Goal: Task Accomplishment & Management: Use online tool/utility

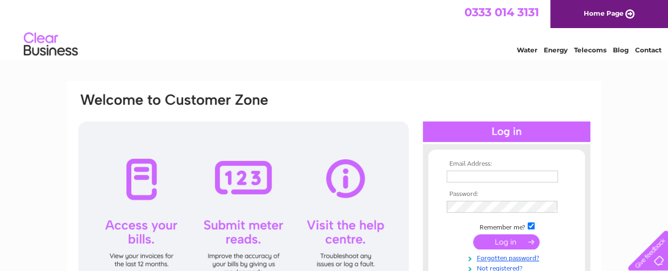
type input "[PERSON_NAME][EMAIL_ADDRESS][PERSON_NAME][DOMAIN_NAME]"
click at [488, 242] on input "submit" at bounding box center [506, 242] width 66 height 15
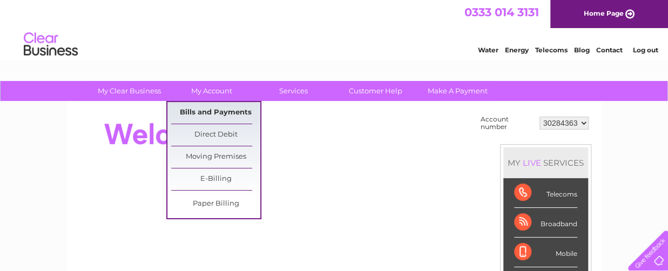
click at [208, 112] on link "Bills and Payments" at bounding box center [215, 113] width 89 height 22
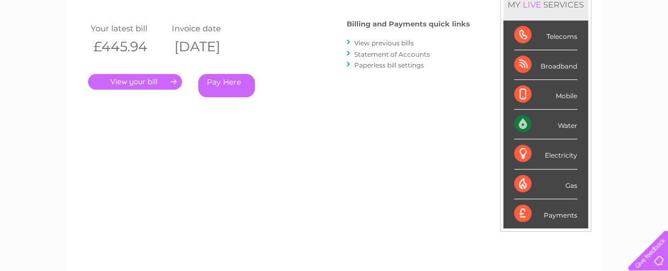
scroll to position [162, 0]
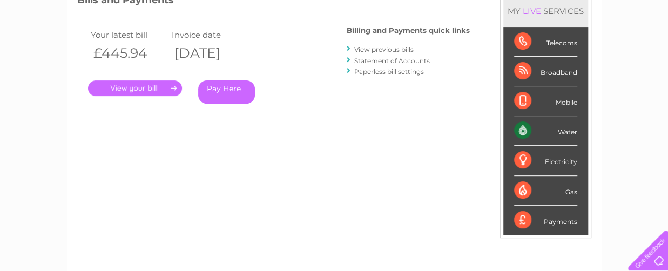
click at [132, 90] on link "." at bounding box center [135, 89] width 94 height 16
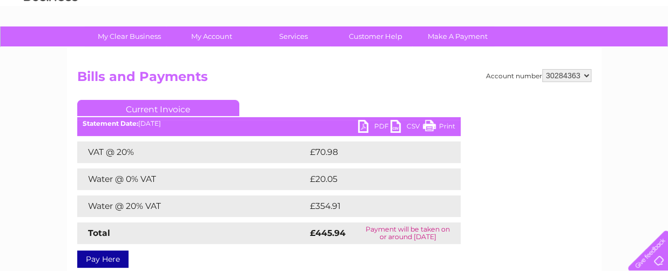
scroll to position [108, 0]
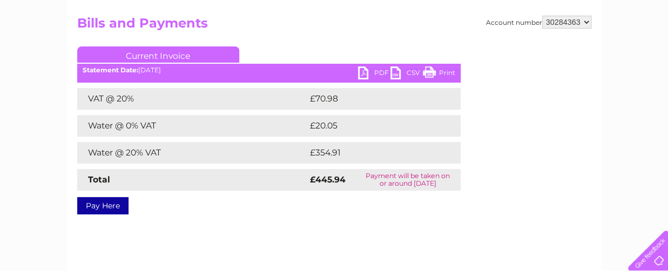
click at [430, 70] on link "Print" at bounding box center [439, 74] width 32 height 16
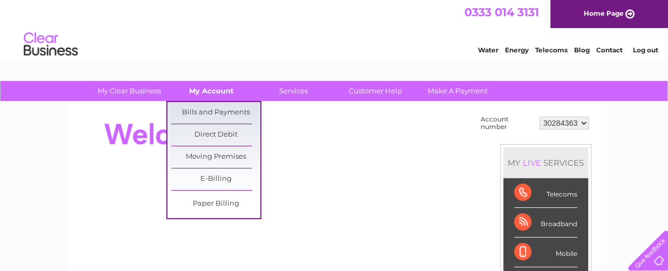
click at [209, 92] on link "My Account" at bounding box center [211, 91] width 89 height 20
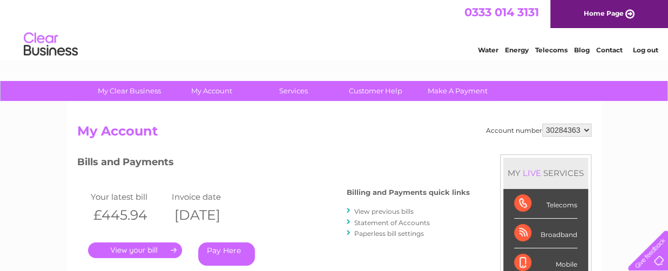
click at [361, 210] on link "View previous bills" at bounding box center [383, 212] width 59 height 8
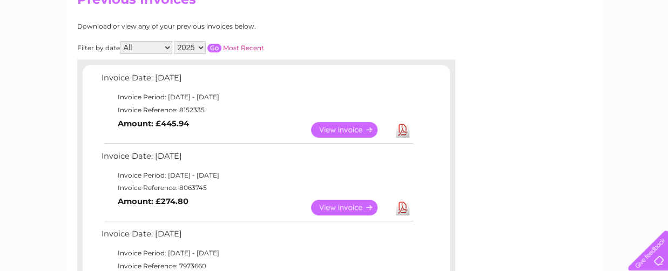
scroll to position [108, 0]
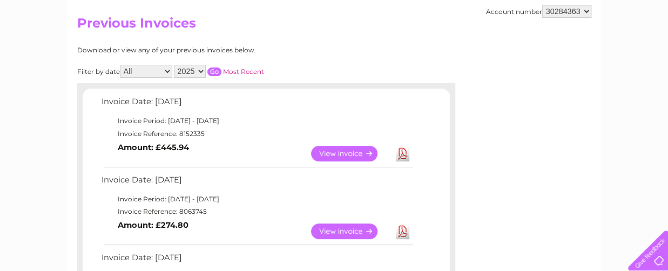
click at [351, 154] on link "View" at bounding box center [350, 154] width 79 height 16
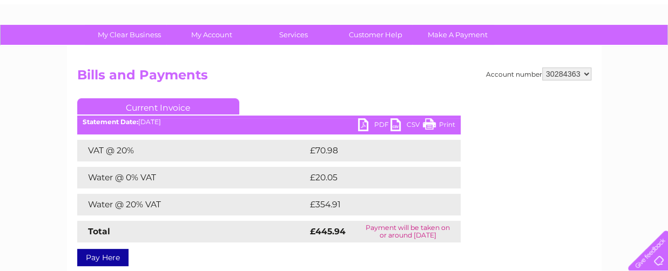
scroll to position [54, 0]
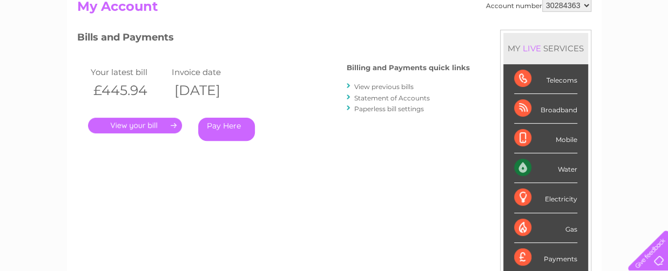
scroll to position [110, 0]
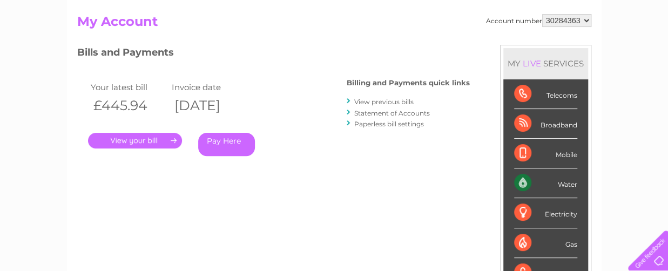
click at [380, 112] on link "Statement of Accounts" at bounding box center [392, 113] width 76 height 8
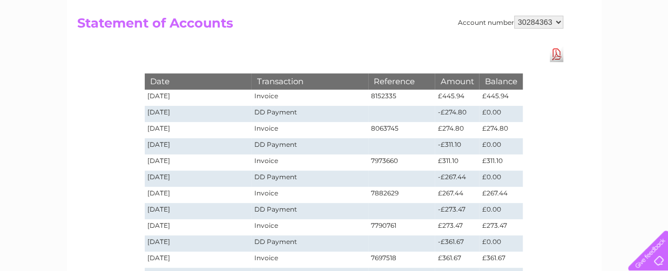
scroll to position [108, 0]
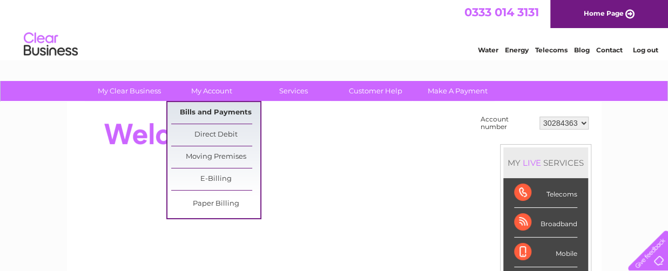
click at [211, 116] on link "Bills and Payments" at bounding box center [215, 113] width 89 height 22
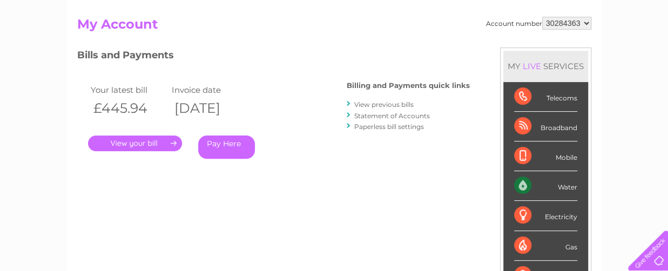
scroll to position [108, 0]
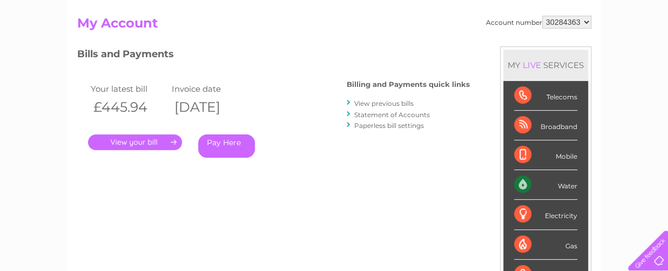
click at [378, 101] on link "View previous bills" at bounding box center [383, 103] width 59 height 8
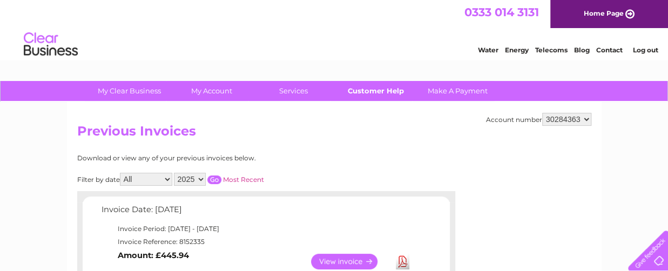
click at [359, 94] on link "Customer Help" at bounding box center [375, 91] width 89 height 20
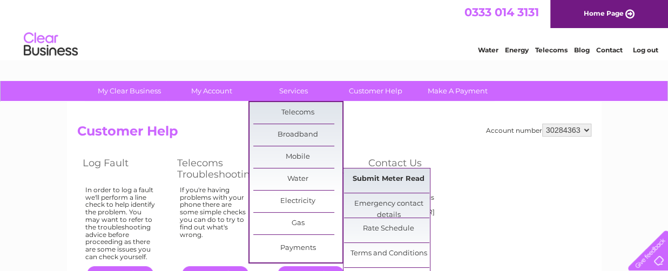
click at [385, 177] on link "Submit Meter Read" at bounding box center [388, 180] width 89 height 22
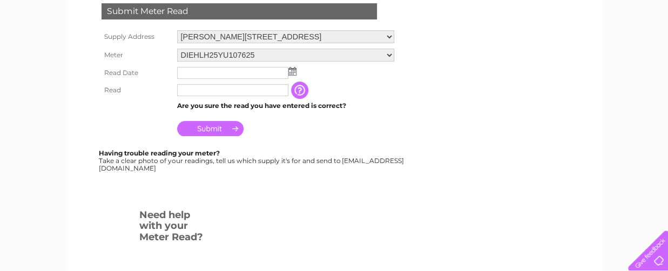
scroll to position [216, 0]
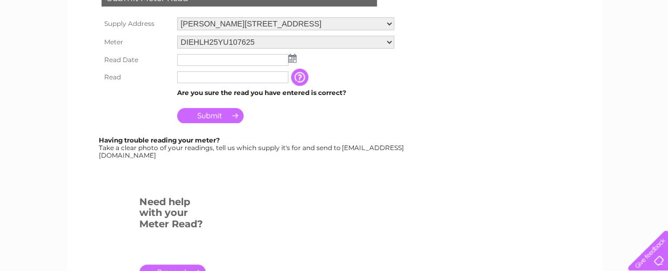
click at [199, 58] on input "text" at bounding box center [232, 60] width 111 height 12
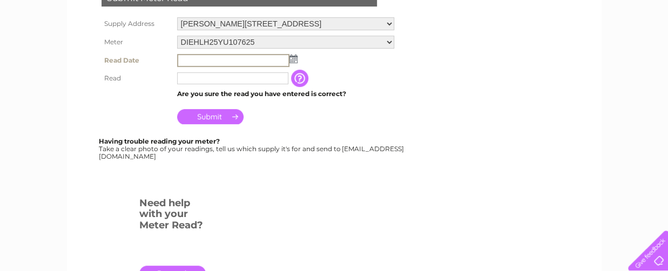
click at [203, 57] on input "text" at bounding box center [233, 60] width 112 height 13
click at [185, 61] on input "text" at bounding box center [233, 60] width 112 height 13
click at [199, 60] on input "text" at bounding box center [233, 60] width 112 height 13
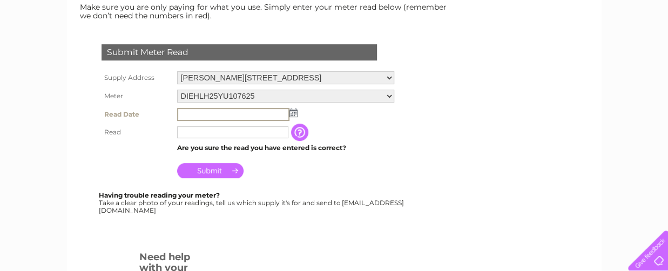
click at [199, 115] on input "text" at bounding box center [233, 114] width 112 height 13
click at [182, 115] on input "text" at bounding box center [233, 114] width 112 height 13
click at [200, 135] on input "text" at bounding box center [232, 132] width 111 height 12
click at [195, 112] on input "text" at bounding box center [233, 114] width 112 height 13
click at [195, 113] on input "text" at bounding box center [233, 114] width 112 height 13
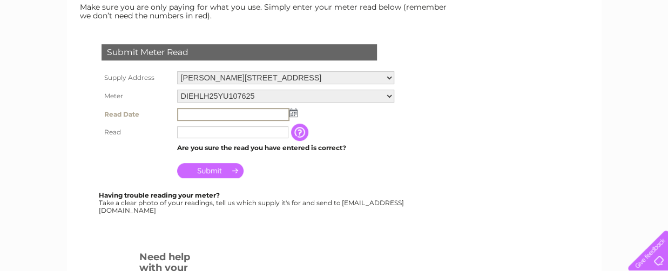
click at [195, 113] on input "text" at bounding box center [233, 114] width 112 height 13
click at [186, 131] on input "text" at bounding box center [232, 132] width 111 height 12
type input "441"
click at [210, 170] on input "Submit" at bounding box center [210, 170] width 66 height 15
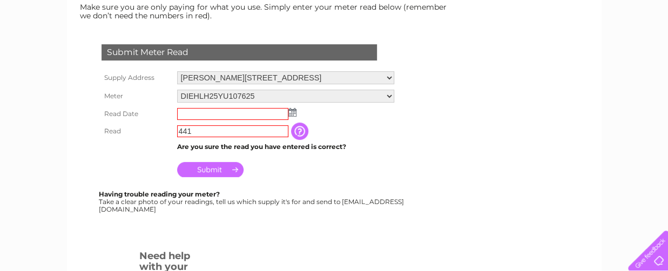
click at [198, 105] on td at bounding box center [286, 113] width 223 height 17
click at [198, 120] on td at bounding box center [286, 113] width 223 height 17
click at [222, 169] on input "Submit" at bounding box center [210, 169] width 66 height 15
click at [292, 112] on img at bounding box center [293, 112] width 8 height 9
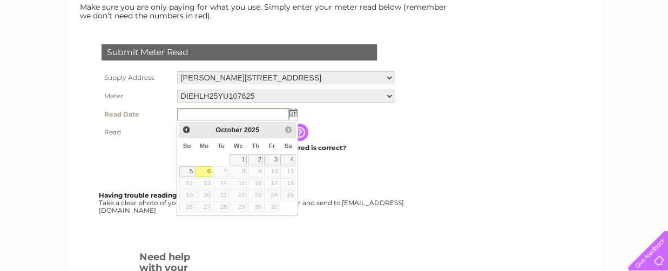
click at [208, 169] on link "6" at bounding box center [204, 171] width 17 height 11
type input "2025/10/06"
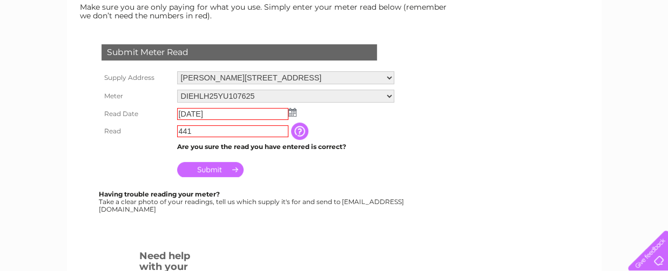
click at [213, 169] on input "Submit" at bounding box center [210, 169] width 66 height 15
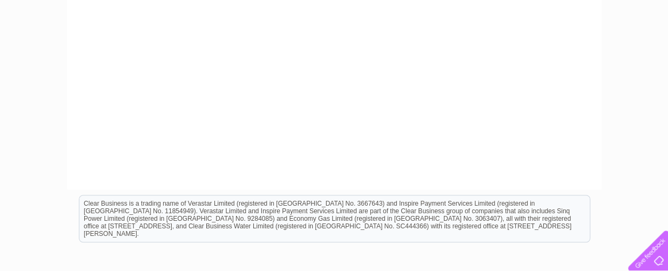
scroll to position [162, 0]
